Goal: Navigation & Orientation: Find specific page/section

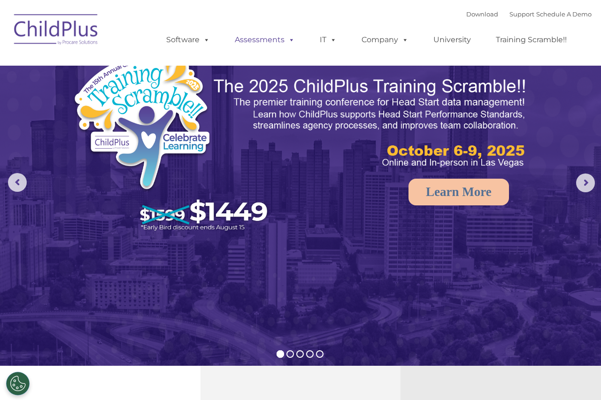
click at [254, 46] on link "Assessments" at bounding box center [264, 40] width 79 height 19
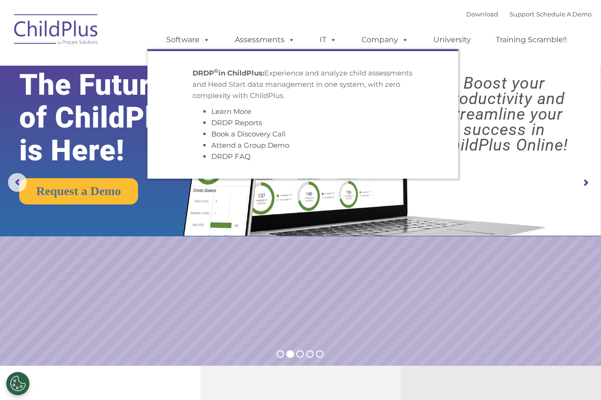
click at [295, 161] on img at bounding box center [362, 134] width 377 height 204
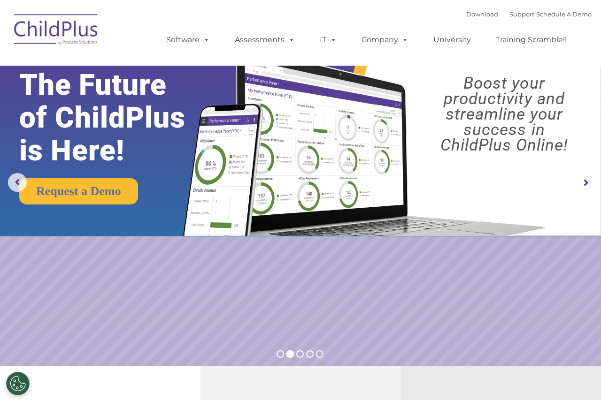
click at [51, 151] on rs-layer "The Future of ChildPlus is Here!" at bounding box center [115, 118] width 192 height 99
click at [191, 54] on ul "Software ChildPlus: The original and most widely-used Head Start data managemen…" at bounding box center [369, 40] width 444 height 38
click at [188, 46] on link "Software" at bounding box center [188, 40] width 62 height 19
click at [185, 40] on link "Software" at bounding box center [188, 40] width 62 height 19
click at [20, 185] on rs-arrow at bounding box center [17, 182] width 19 height 19
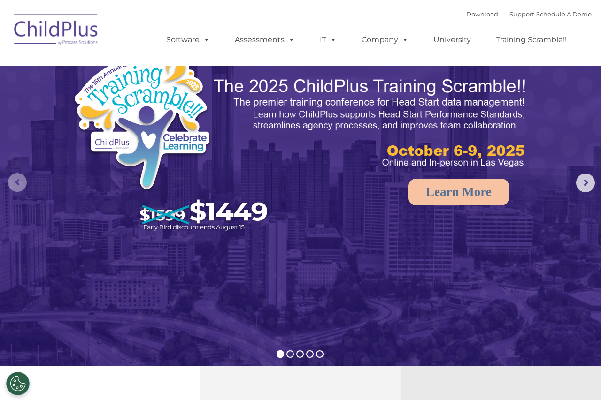
click at [18, 183] on rs-arrow at bounding box center [17, 182] width 19 height 19
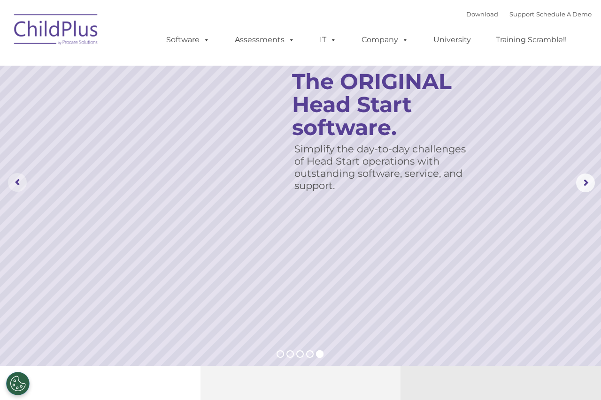
click at [17, 186] on rs-arrow at bounding box center [17, 182] width 19 height 19
click at [18, 185] on rs-arrow at bounding box center [17, 182] width 19 height 19
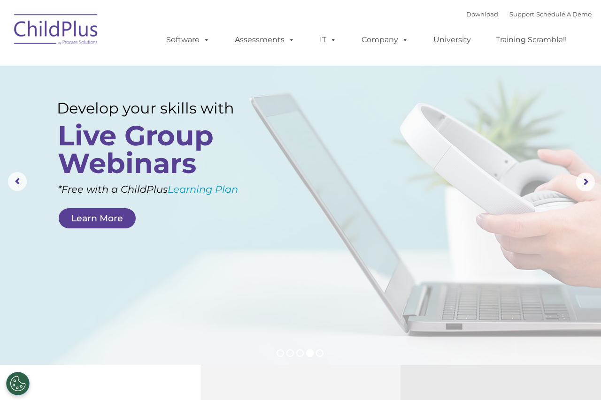
scroll to position [3, 0]
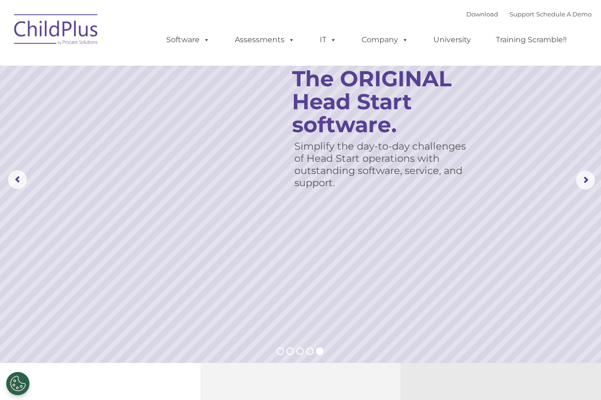
click at [5, 192] on rs-slide "Simplify the day-to-day challenges of Head Start operations with outstanding so…" at bounding box center [300, 180] width 601 height 366
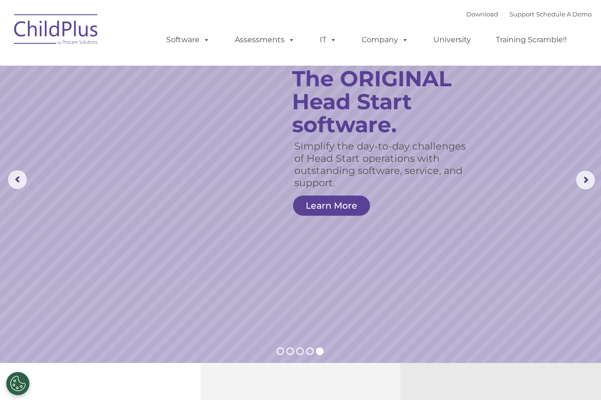
scroll to position [0, 0]
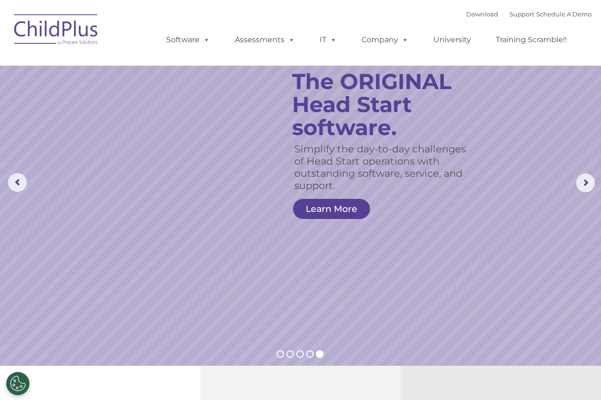
click at [45, 27] on img at bounding box center [56, 31] width 94 height 47
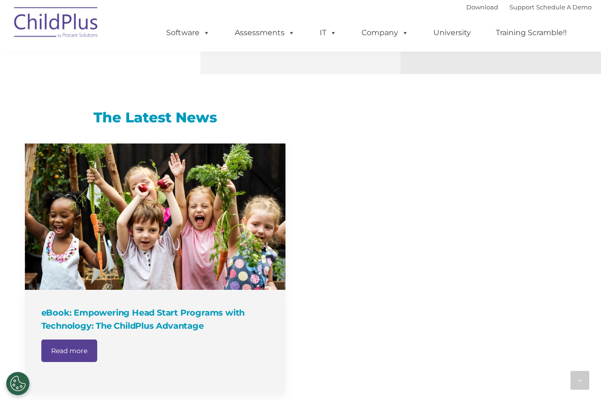
scroll to position [773, 0]
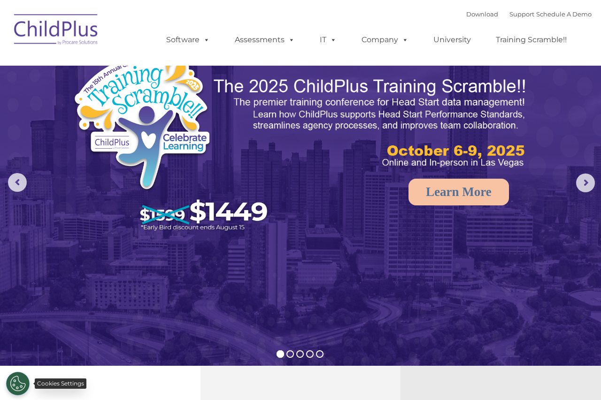
drag, startPoint x: 21, startPoint y: 384, endPoint x: 21, endPoint y: 380, distance: 4.7
click at [21, 380] on button "Cookies Settings" at bounding box center [17, 383] width 23 height 23
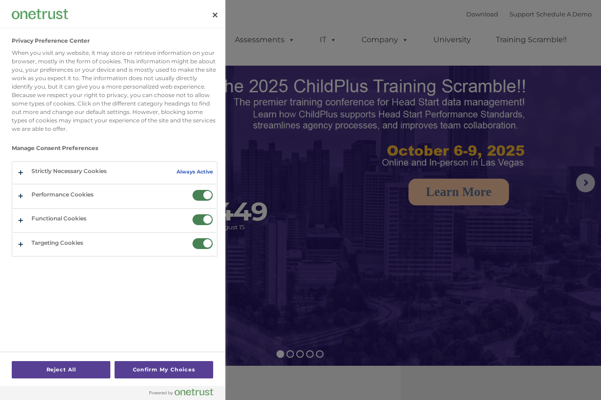
click at [1, 386] on div "Privacy Preference Center" at bounding box center [112, 393] width 225 height 14
click at [208, 18] on button "Close" at bounding box center [215, 15] width 21 height 21
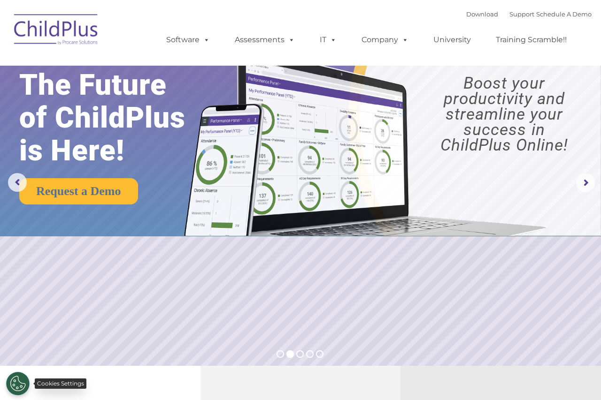
click at [16, 385] on button "Cookies Settings" at bounding box center [17, 383] width 23 height 23
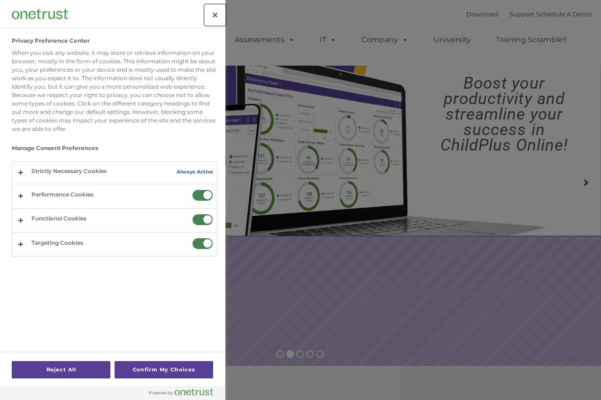
click at [213, 14] on button "Close" at bounding box center [215, 15] width 21 height 21
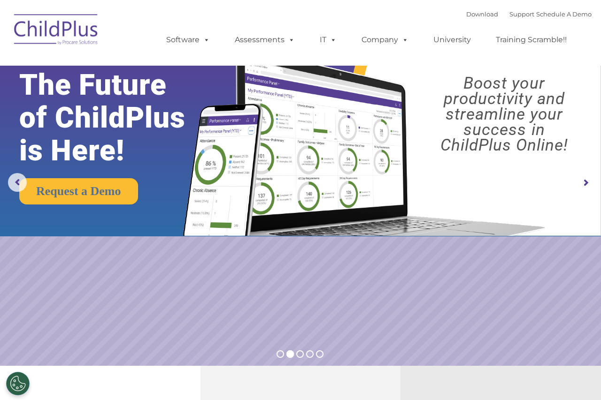
click at [0, 0] on div at bounding box center [0, 0] width 0 height 0
